Goal: Information Seeking & Learning: Check status

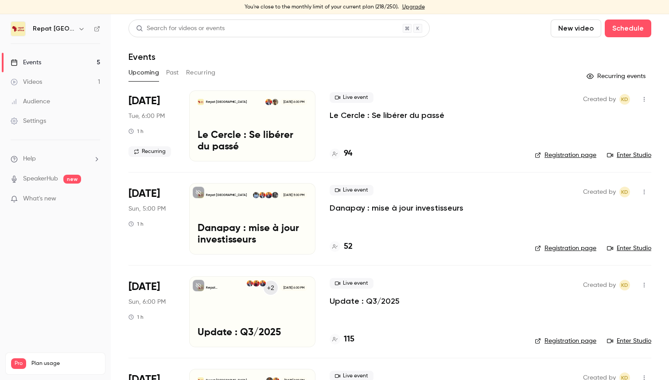
scroll to position [11, 0]
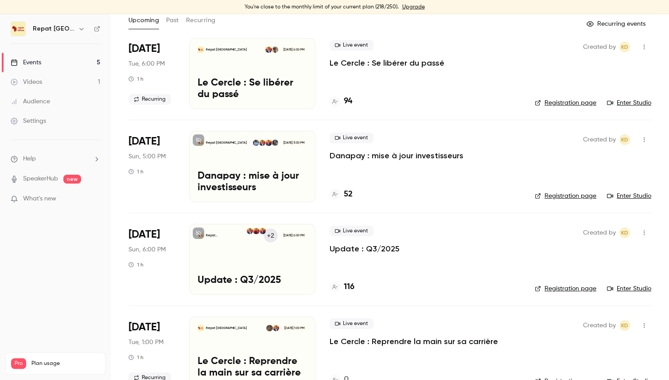
click at [349, 287] on h4 "116" at bounding box center [349, 287] width 11 height 12
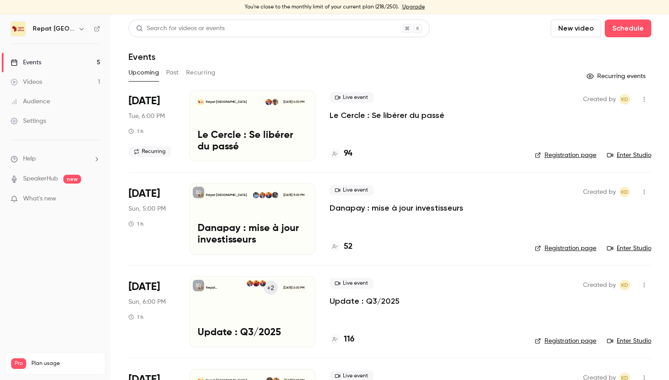
click at [349, 244] on h4 "52" at bounding box center [348, 247] width 9 height 12
click at [345, 150] on h4 "94" at bounding box center [348, 153] width 8 height 12
click at [348, 151] on h4 "94" at bounding box center [348, 153] width 8 height 12
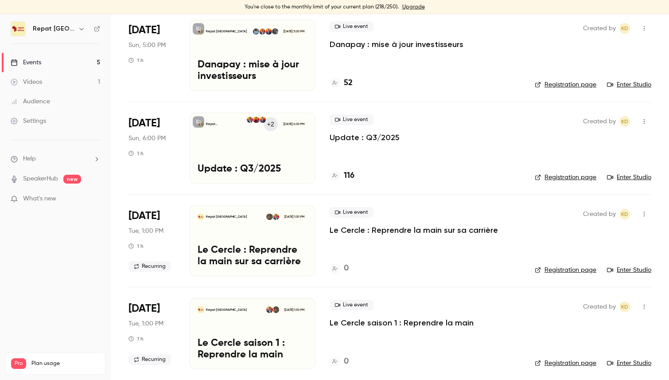
scroll to position [162, 0]
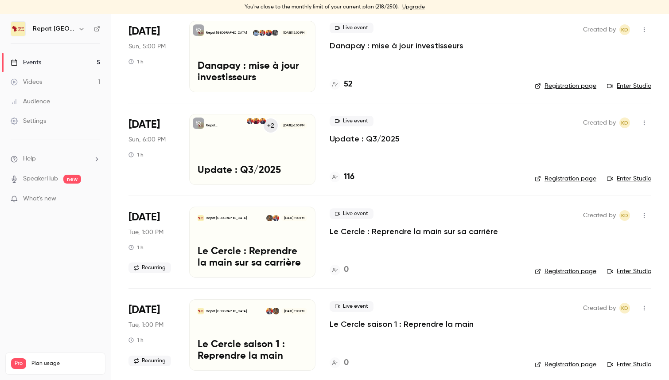
click at [346, 174] on h4 "116" at bounding box center [349, 177] width 11 height 12
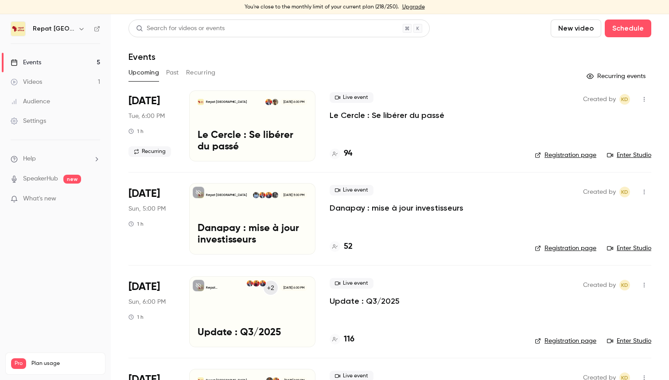
click at [349, 245] on h4 "52" at bounding box center [348, 247] width 9 height 12
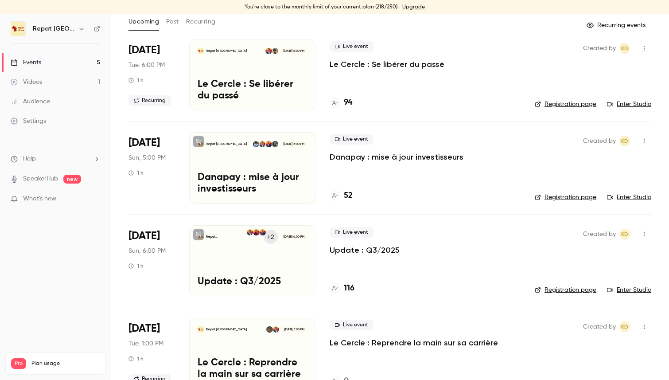
scroll to position [55, 0]
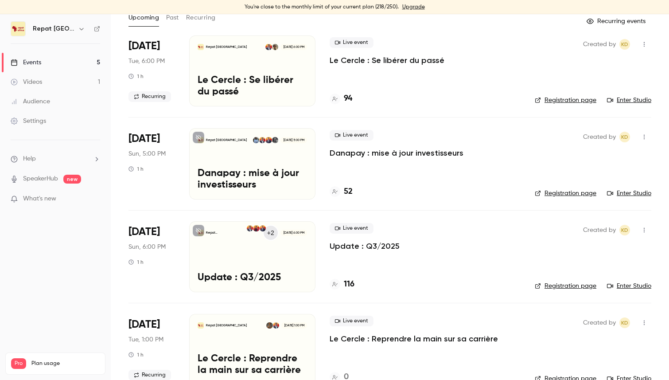
click at [350, 280] on h4 "116" at bounding box center [349, 284] width 11 height 12
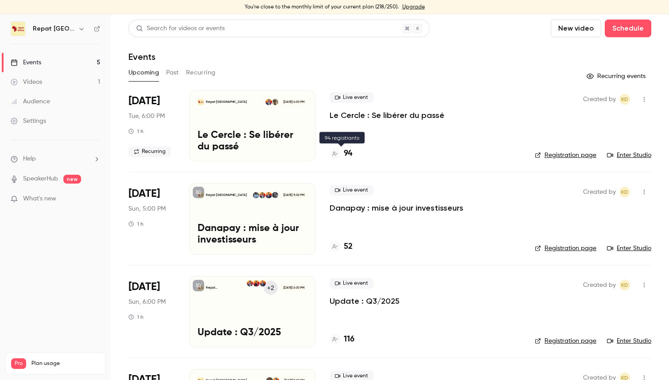
click at [346, 151] on h4 "94" at bounding box center [348, 153] width 8 height 12
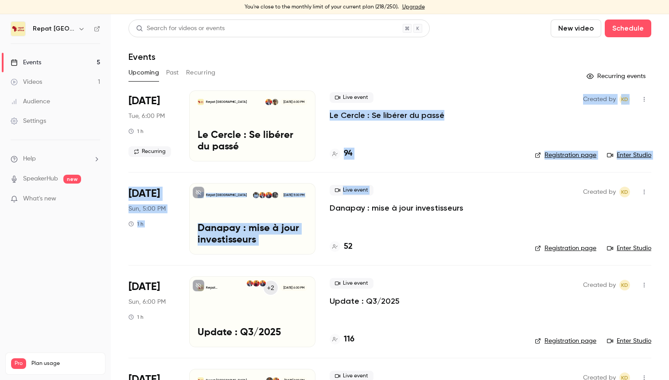
drag, startPoint x: 324, startPoint y: 109, endPoint x: 392, endPoint y: 186, distance: 102.3
click at [394, 186] on ul "[DATE] Tue, 6:00 PM 1 h Recurring Repat [GEOGRAPHIC_DATA] [DATE] 6:00 PM Le Cer…" at bounding box center [389, 316] width 523 height 453
click at [326, 168] on li "[DATE] Tue, 6:00 PM 1 h Recurring Repat [GEOGRAPHIC_DATA] [DATE] 6:00 PM Le Cer…" at bounding box center [389, 130] width 523 height 81
